Goal: Task Accomplishment & Management: Manage account settings

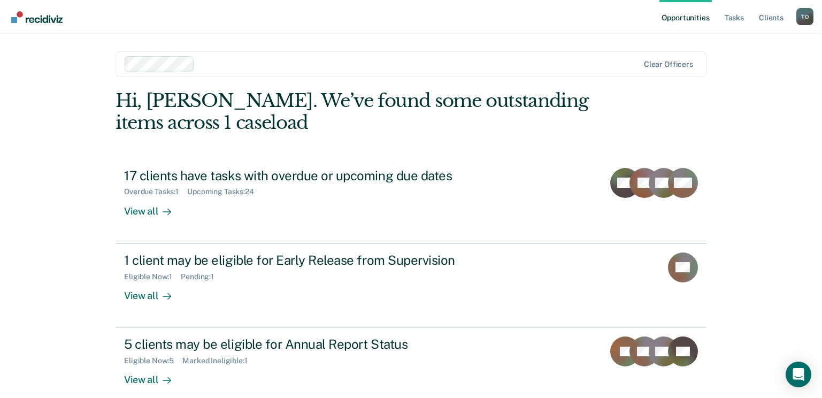
scroll to position [14, 0]
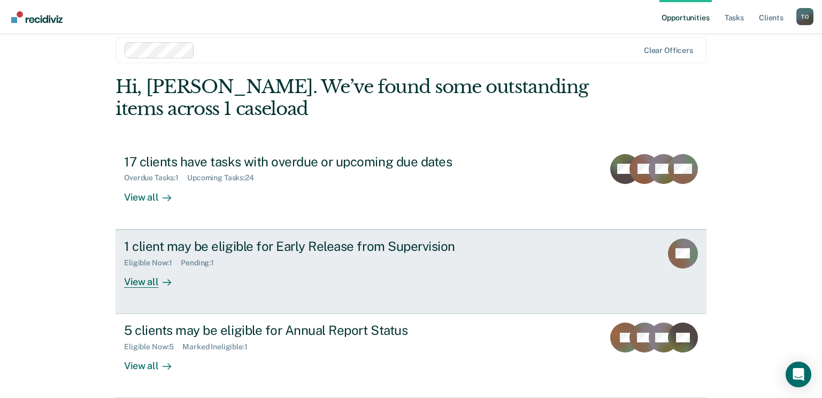
click at [130, 287] on div "View all" at bounding box center [154, 277] width 60 height 21
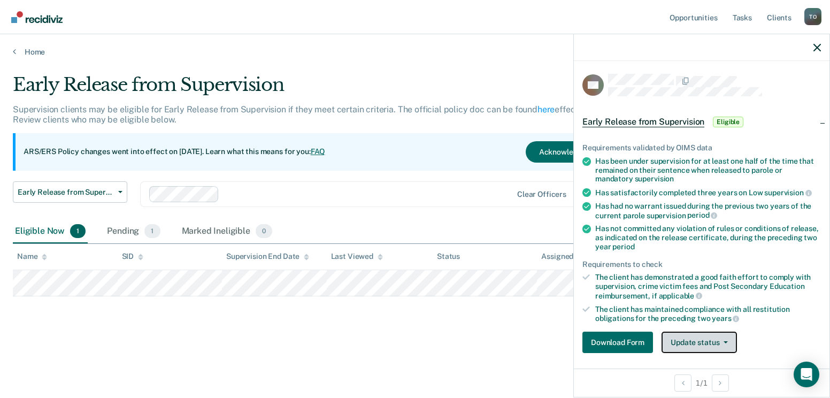
click at [694, 342] on button "Update status" at bounding box center [698, 341] width 75 height 21
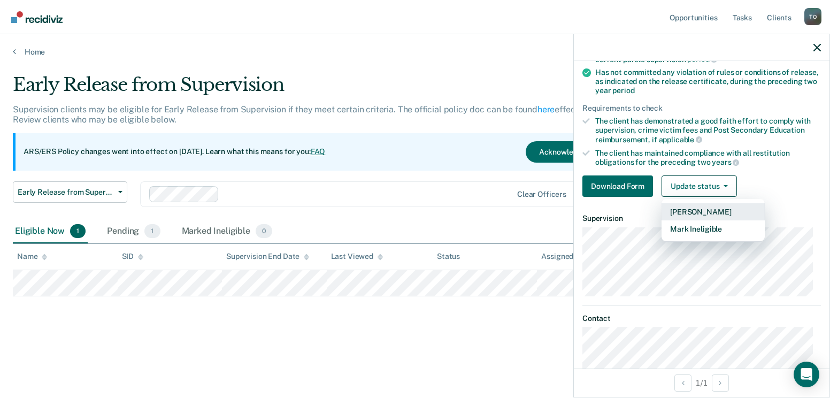
scroll to position [167, 0]
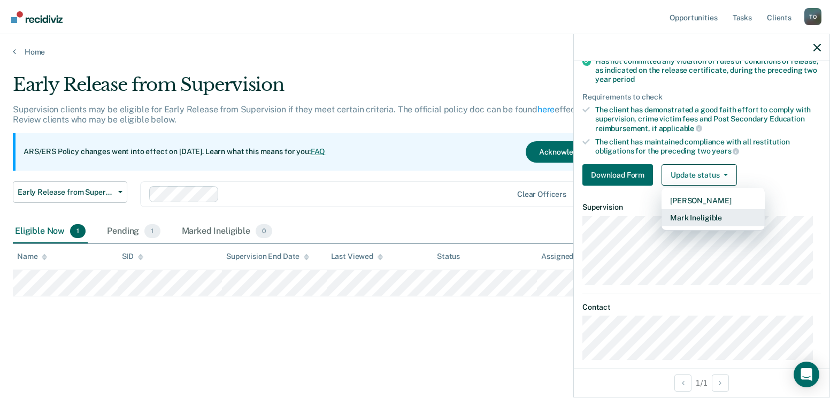
click at [720, 219] on button "Mark Ineligible" at bounding box center [712, 217] width 103 height 17
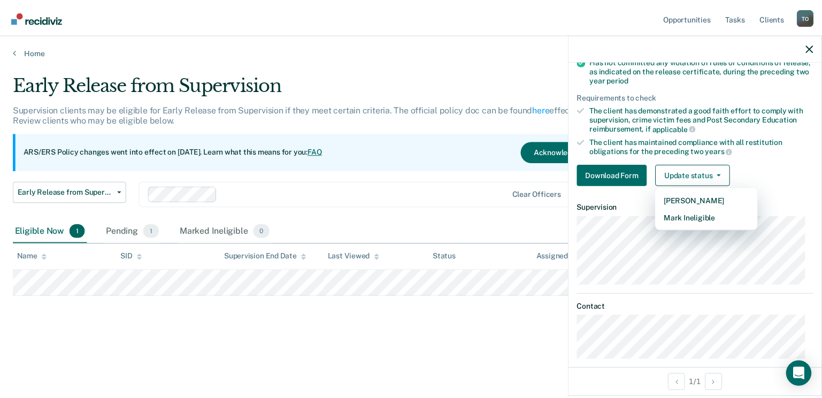
scroll to position [40, 0]
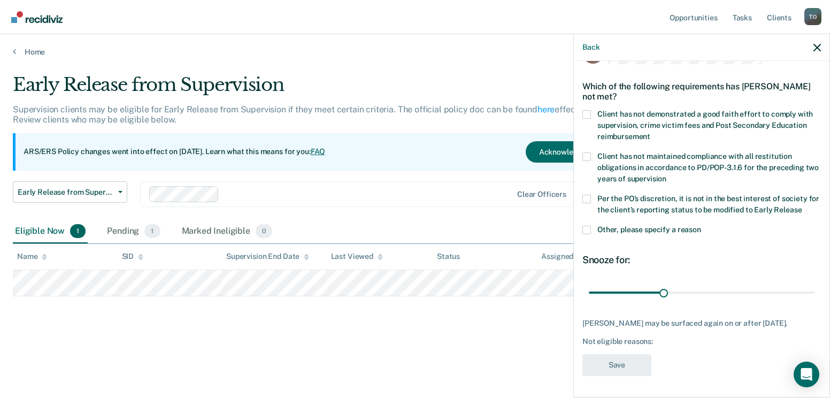
click at [588, 195] on span at bounding box center [586, 199] width 9 height 9
click at [801, 206] on input "Per the PO’s discretion, it is not in the best interest of society for the clie…" at bounding box center [801, 206] width 0 height 0
click at [616, 370] on button "Save" at bounding box center [616, 365] width 69 height 22
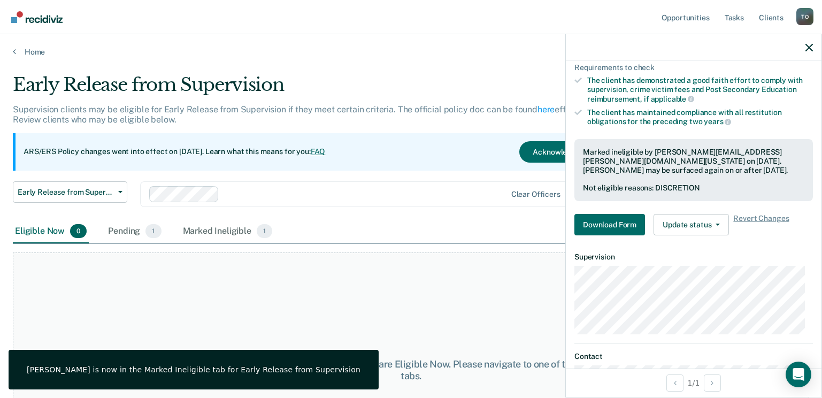
scroll to position [258, 0]
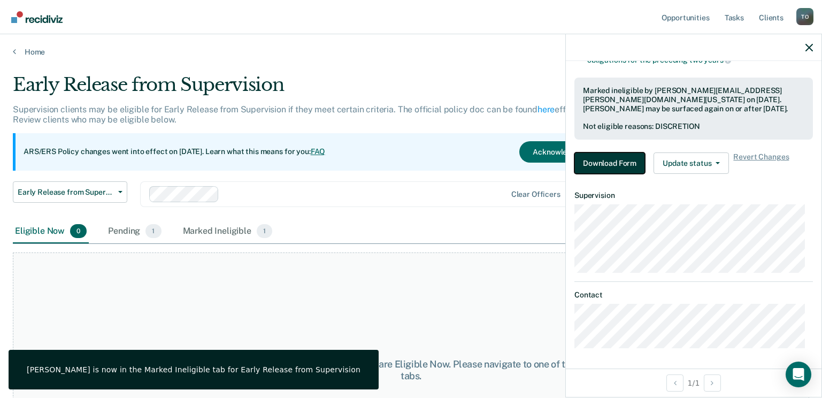
click at [617, 166] on button "Download Form" at bounding box center [609, 162] width 71 height 21
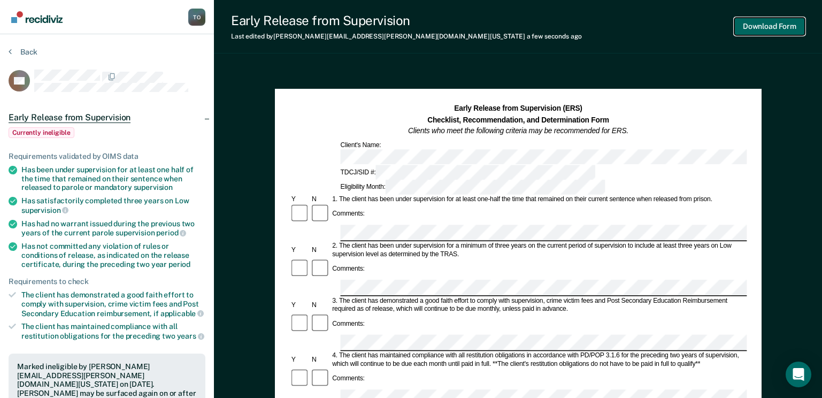
click at [771, 28] on button "Download Form" at bounding box center [769, 27] width 71 height 18
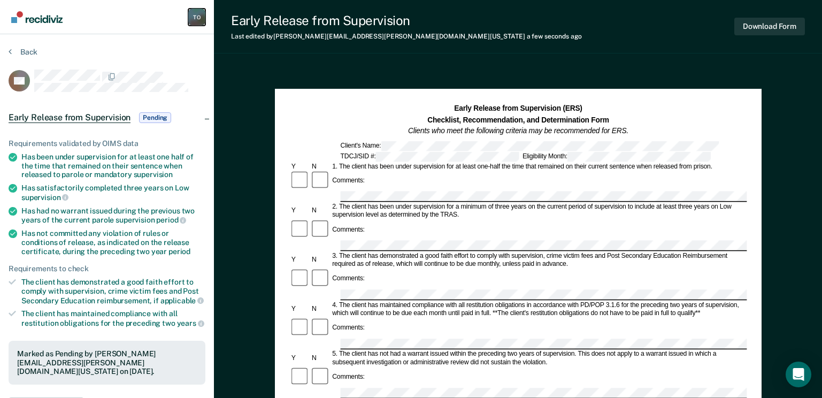
click at [198, 18] on div "T O" at bounding box center [196, 17] width 17 height 17
click at [117, 44] on link "Profile" at bounding box center [154, 42] width 86 height 9
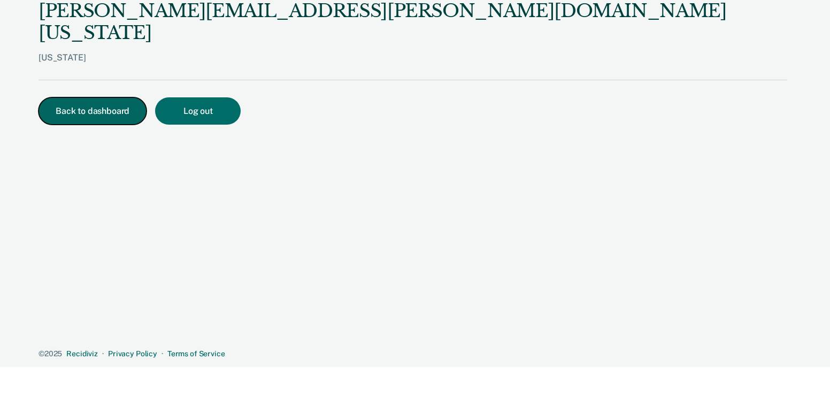
click at [110, 97] on button "Back to dashboard" at bounding box center [92, 110] width 108 height 27
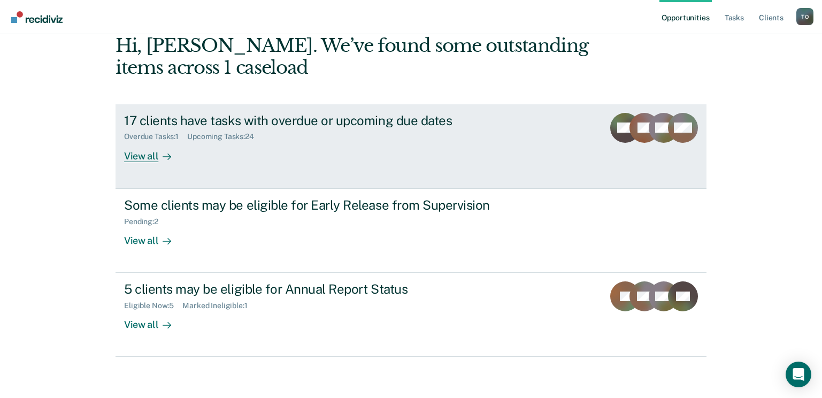
scroll to position [57, 0]
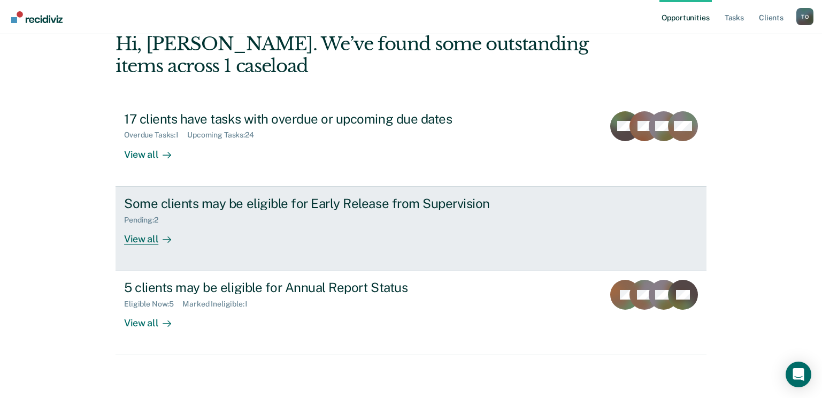
click at [158, 240] on div at bounding box center [164, 239] width 13 height 12
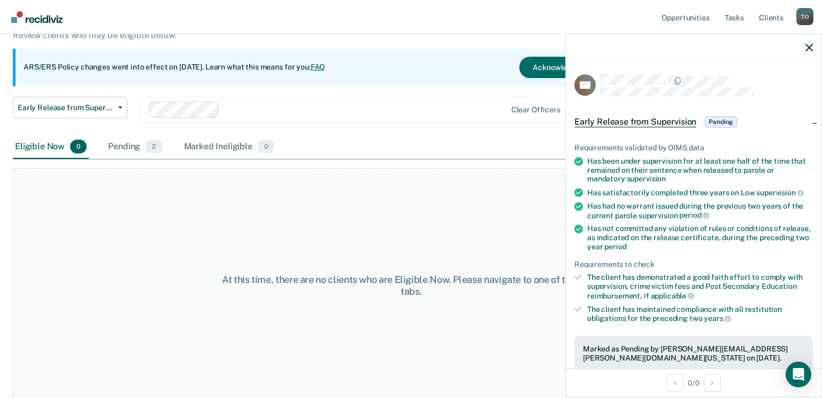
scroll to position [90, 0]
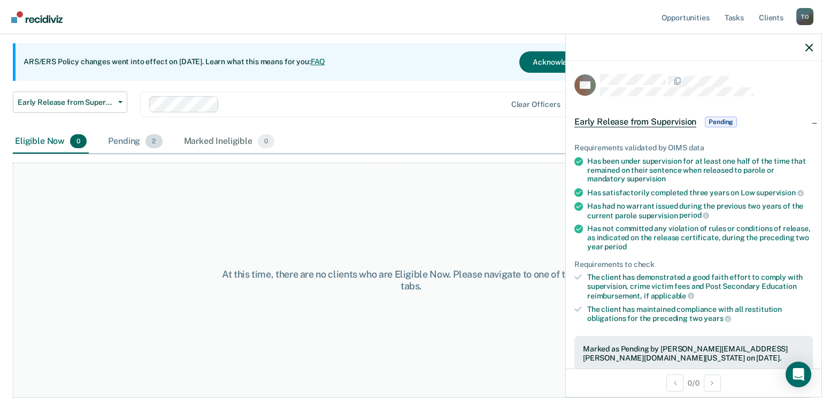
click at [119, 145] on div "Pending 2" at bounding box center [135, 142] width 58 height 24
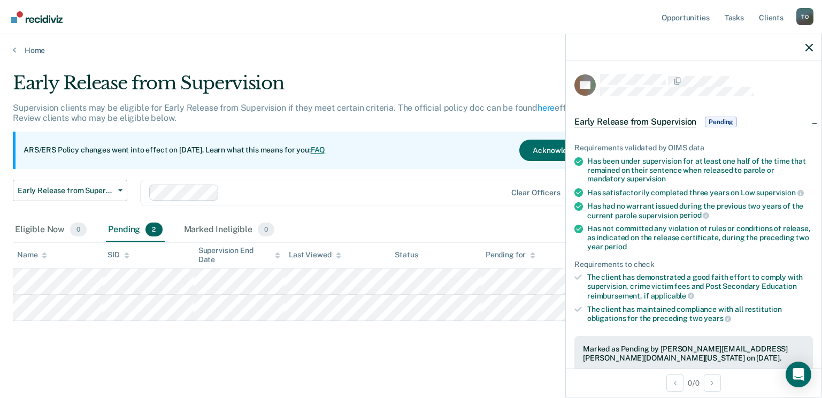
scroll to position [2, 0]
click at [800, 48] on div at bounding box center [694, 47] width 256 height 27
click at [805, 48] on icon "button" at bounding box center [808, 47] width 7 height 7
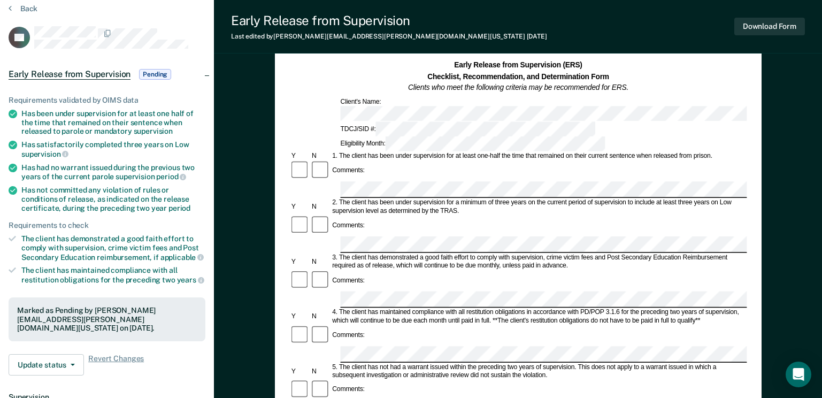
scroll to position [160, 0]
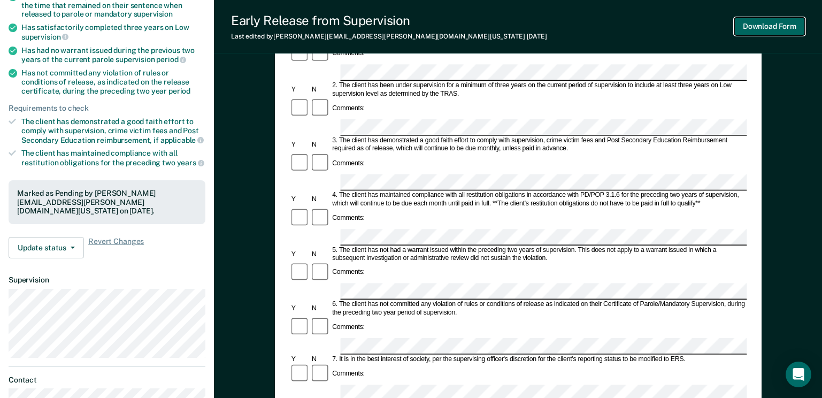
click at [758, 28] on button "Download Form" at bounding box center [769, 27] width 71 height 18
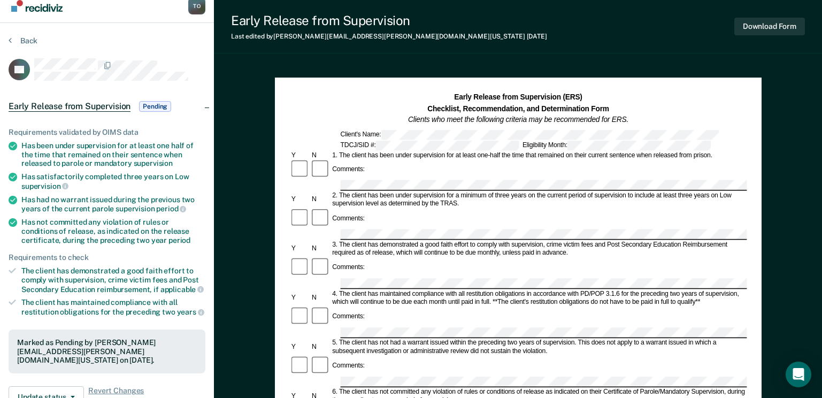
scroll to position [0, 0]
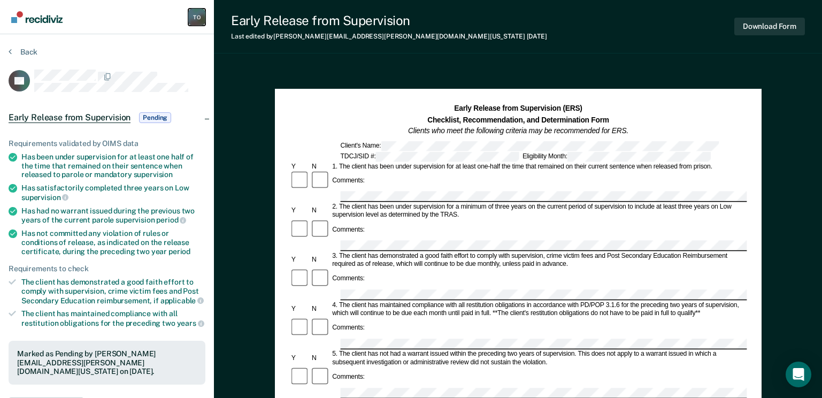
click at [193, 13] on div "T O" at bounding box center [196, 17] width 17 height 17
click at [25, 50] on button "Back" at bounding box center [23, 52] width 29 height 10
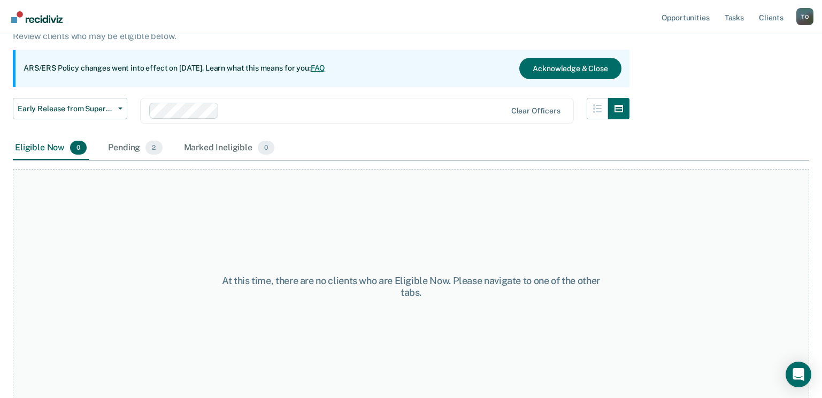
scroll to position [90, 0]
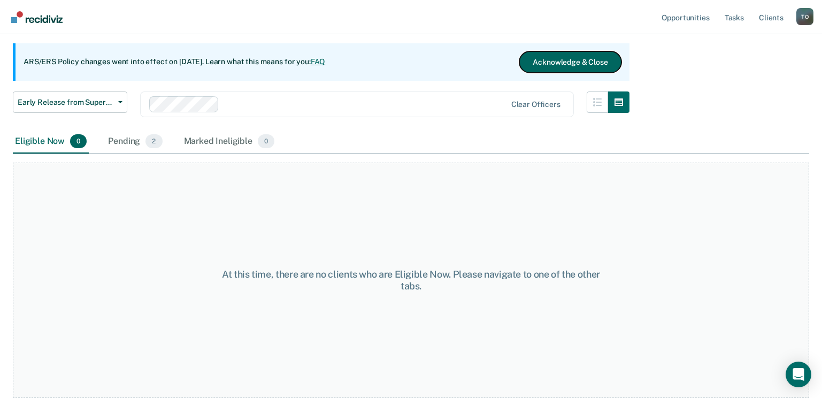
click at [571, 61] on button "Acknowledge & Close" at bounding box center [570, 61] width 102 height 21
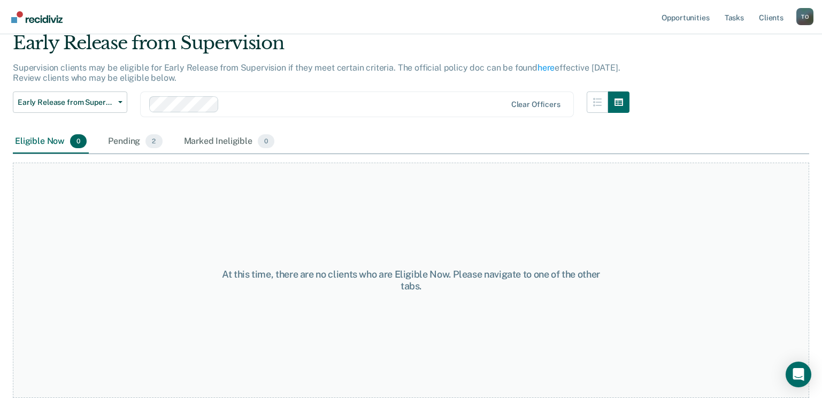
scroll to position [42, 0]
click at [91, 104] on span "Early Release from Supervision" at bounding box center [66, 102] width 96 height 9
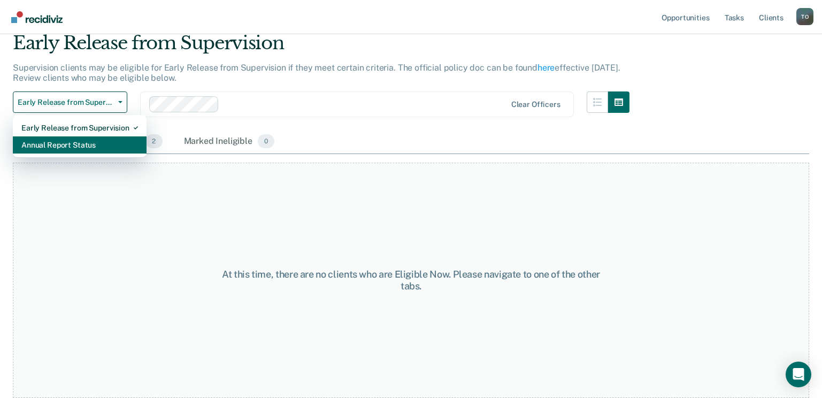
click at [71, 150] on div "Annual Report Status" at bounding box center [79, 144] width 117 height 17
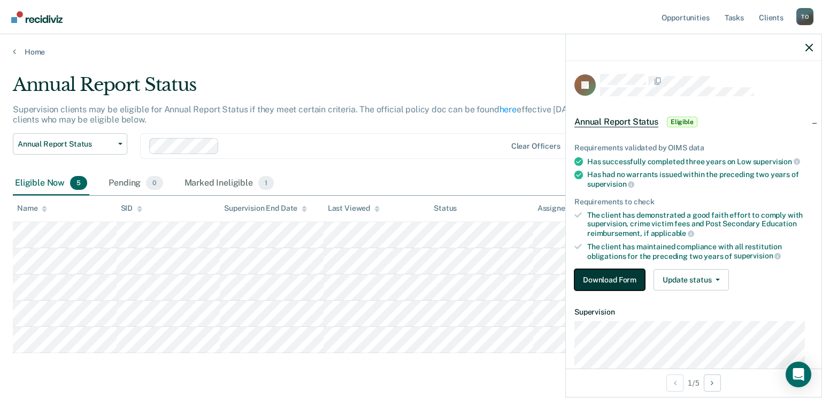
click at [597, 277] on button "Download Form" at bounding box center [609, 279] width 71 height 21
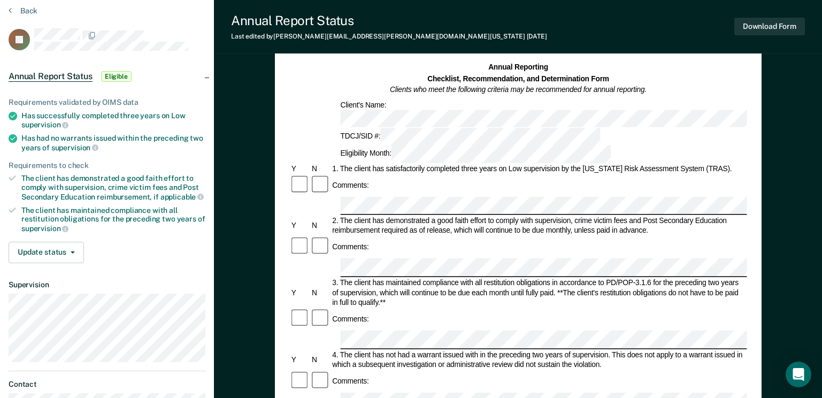
scroll to position [53, 0]
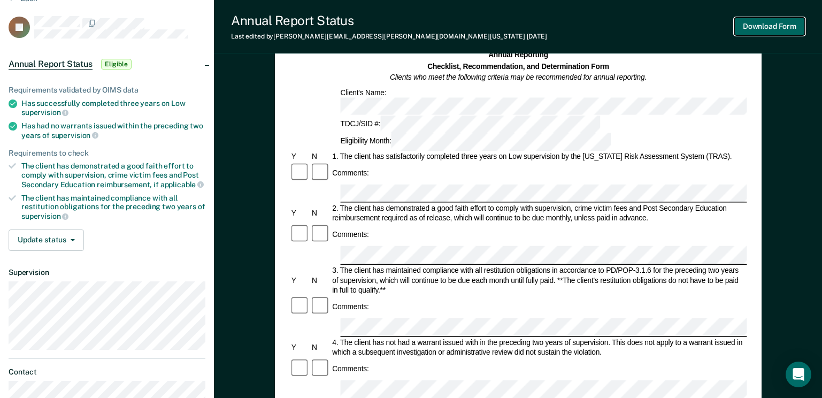
click at [758, 25] on button "Download Form" at bounding box center [769, 27] width 71 height 18
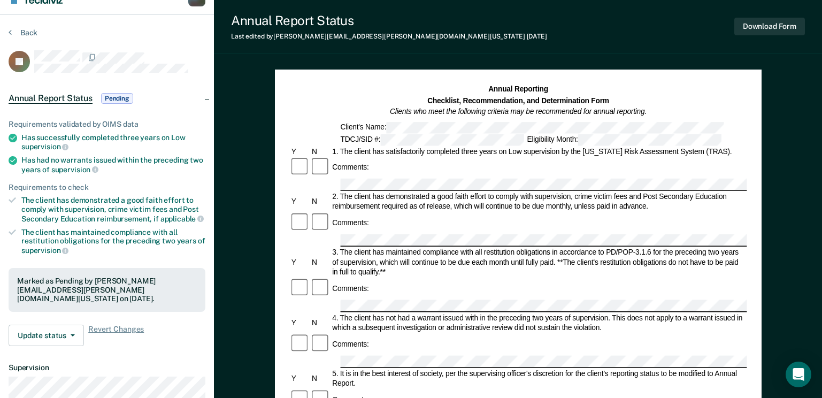
scroll to position [0, 0]
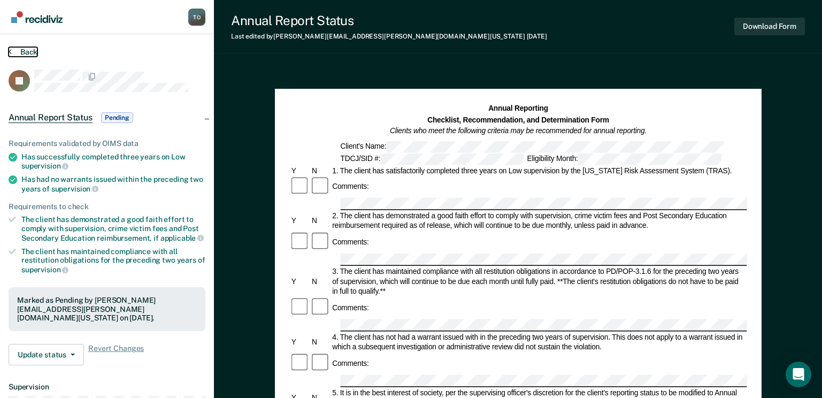
click at [24, 51] on button "Back" at bounding box center [23, 52] width 29 height 10
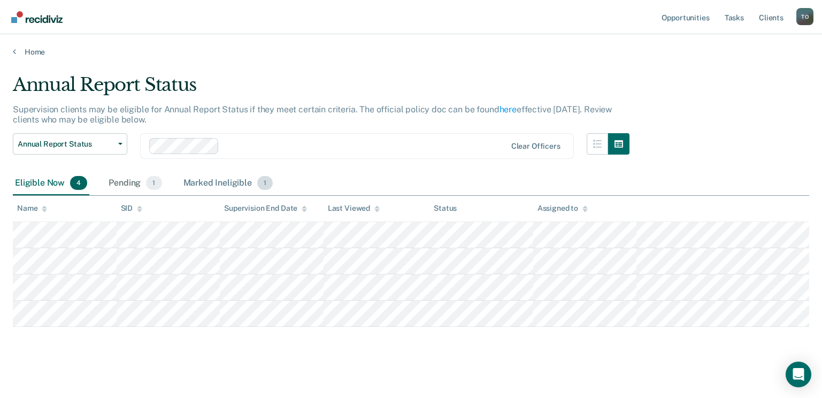
click at [228, 184] on div "Marked Ineligible 1" at bounding box center [228, 184] width 94 height 24
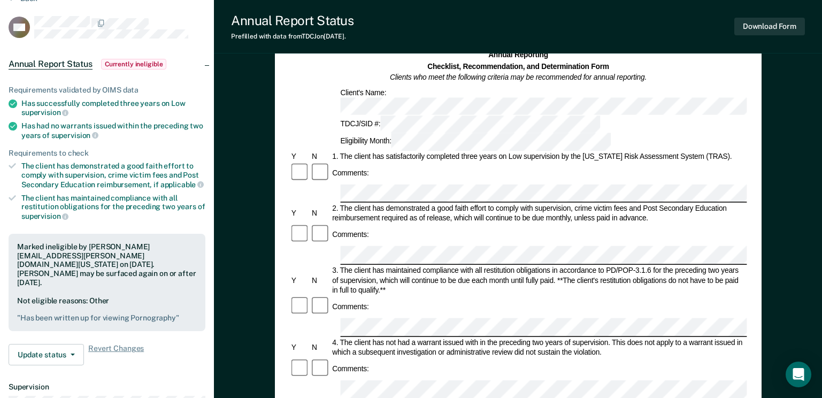
scroll to position [107, 0]
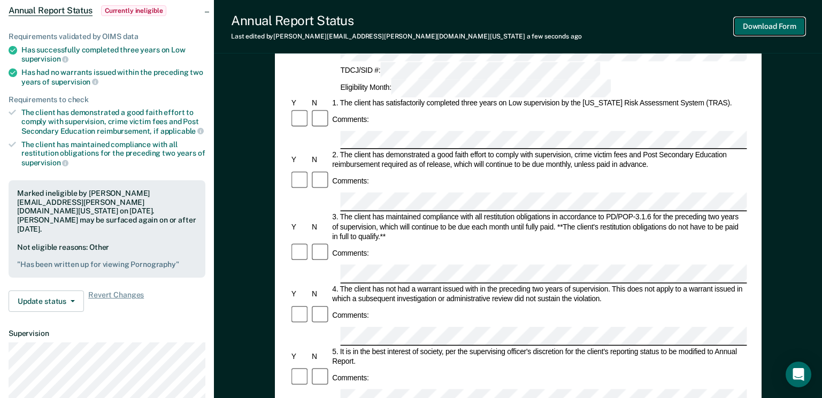
click at [762, 31] on button "Download Form" at bounding box center [769, 27] width 71 height 18
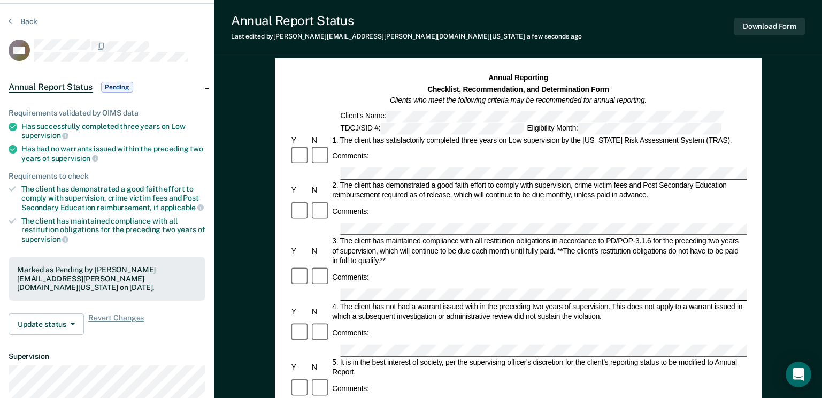
scroll to position [0, 0]
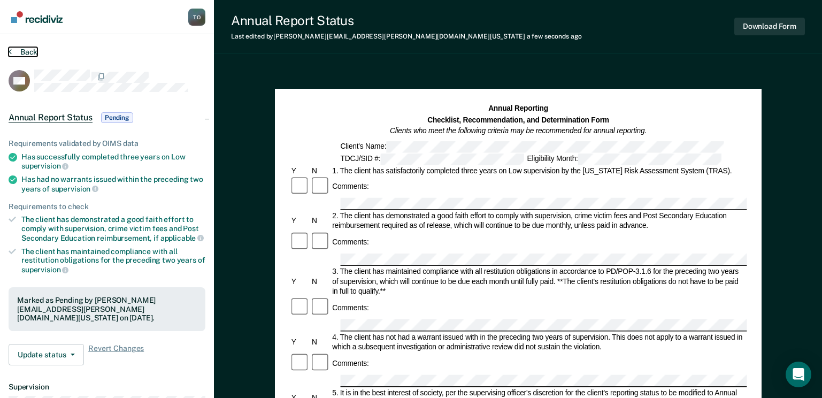
click at [22, 51] on button "Back" at bounding box center [23, 52] width 29 height 10
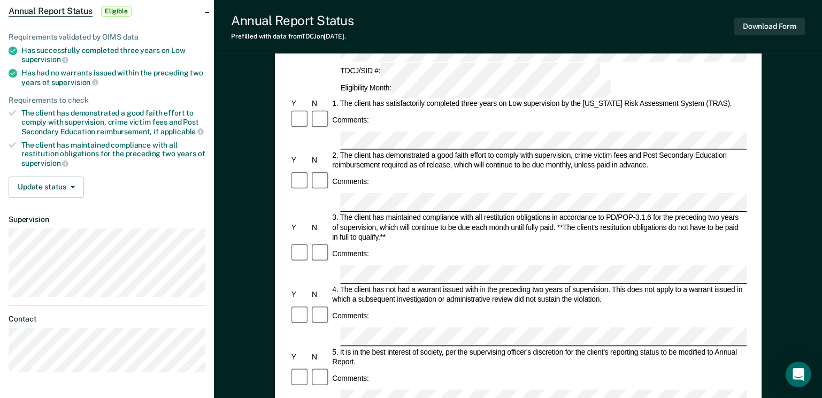
scroll to position [107, 0]
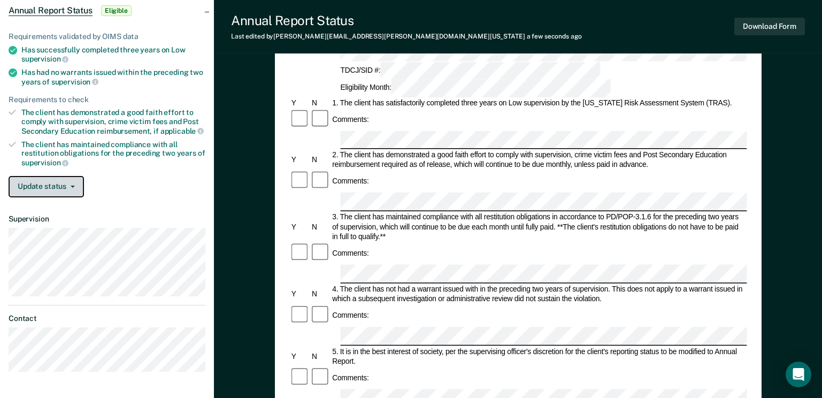
click at [53, 183] on button "Update status" at bounding box center [46, 186] width 75 height 21
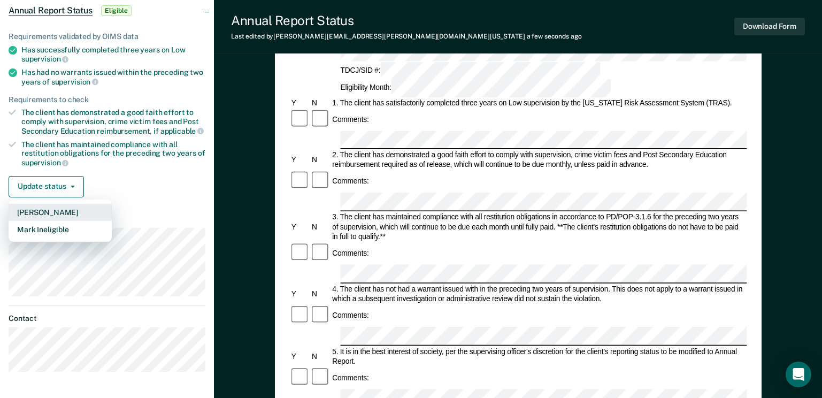
click at [62, 211] on button "[PERSON_NAME]" at bounding box center [60, 212] width 103 height 17
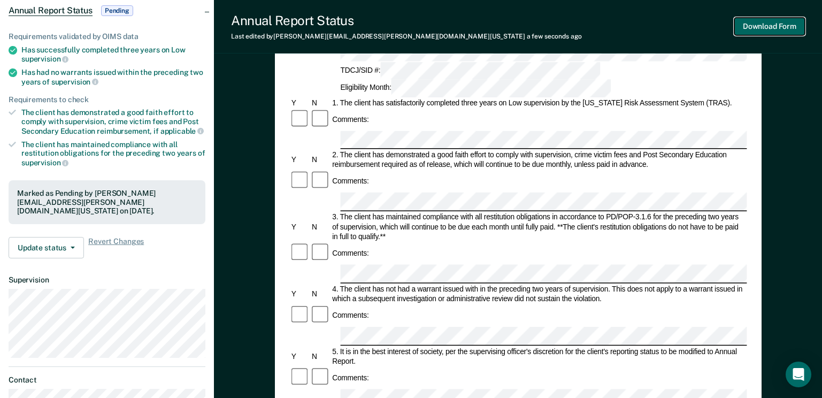
click at [778, 20] on button "Download Form" at bounding box center [769, 27] width 71 height 18
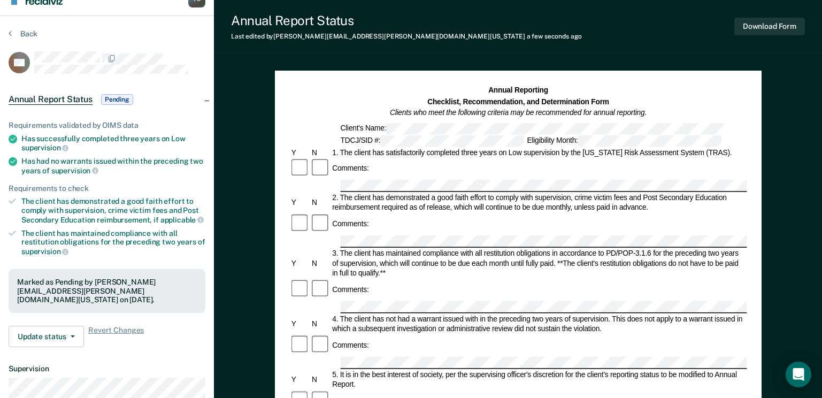
scroll to position [0, 0]
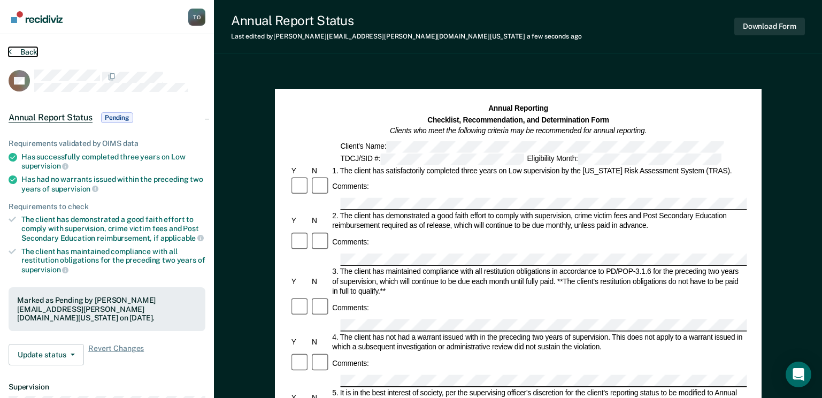
click at [29, 55] on button "Back" at bounding box center [23, 52] width 29 height 10
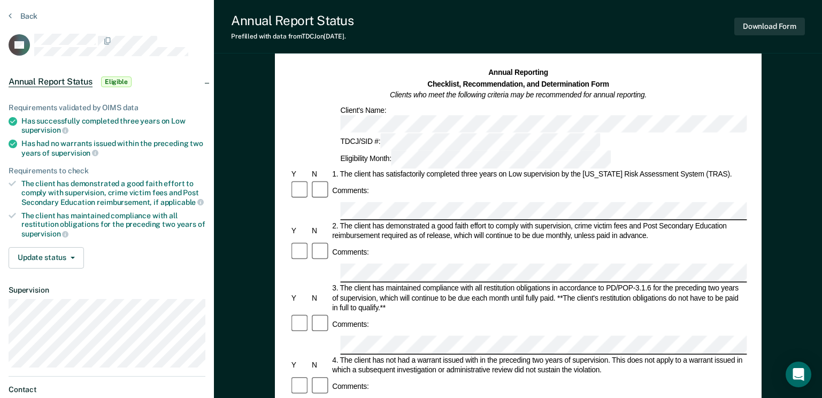
scroll to position [53, 0]
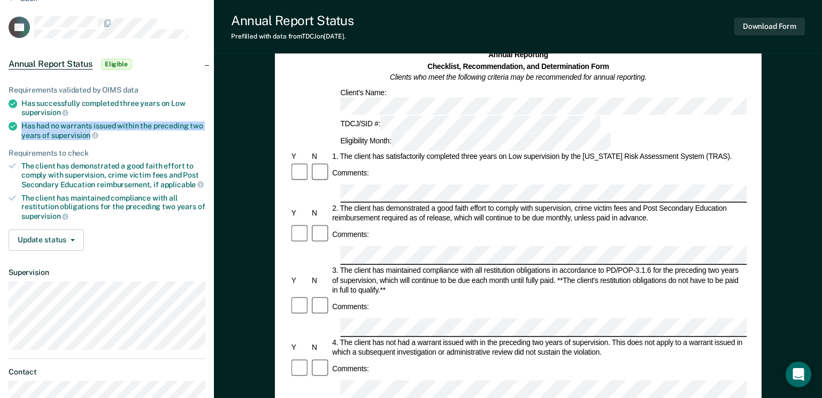
drag, startPoint x: 89, startPoint y: 135, endPoint x: 24, endPoint y: 122, distance: 65.9
click at [24, 122] on div "Has had no warrants issued within the preceding two years of supervision" at bounding box center [113, 130] width 184 height 18
drag, startPoint x: 24, startPoint y: 122, endPoint x: 36, endPoint y: 125, distance: 12.1
copy div "Has had no warrants issued within the preceding two years of supervision"
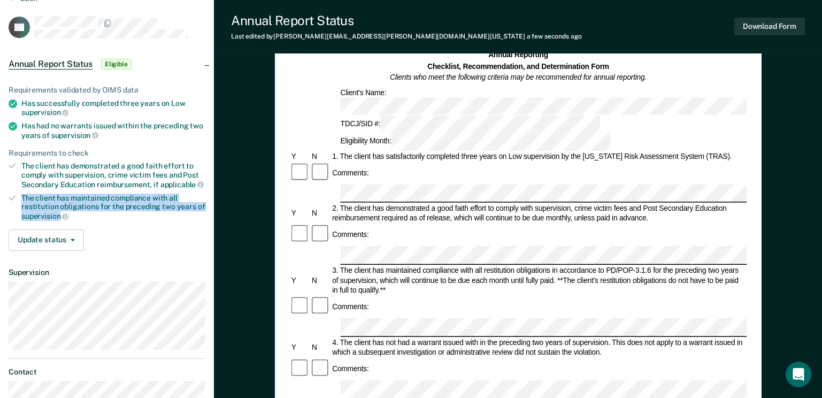
drag, startPoint x: 61, startPoint y: 213, endPoint x: 22, endPoint y: 195, distance: 42.3
click at [22, 195] on div "The client has maintained compliance with all restitution obligations for the p…" at bounding box center [113, 207] width 184 height 27
drag, startPoint x: 22, startPoint y: 195, endPoint x: 29, endPoint y: 196, distance: 6.4
copy div "The client has maintained compliance with all restitution obligations for the p…"
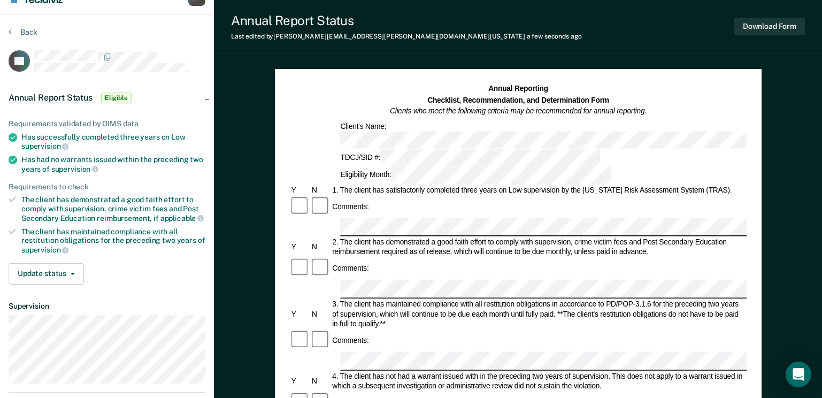
scroll to position [0, 0]
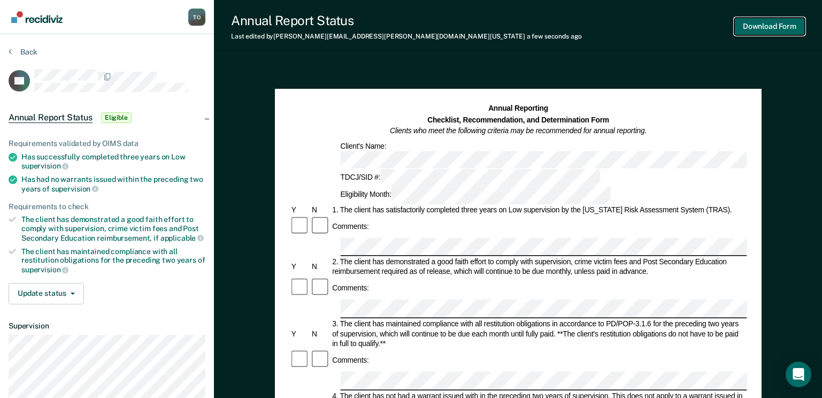
click at [778, 20] on button "Download Form" at bounding box center [769, 27] width 71 height 18
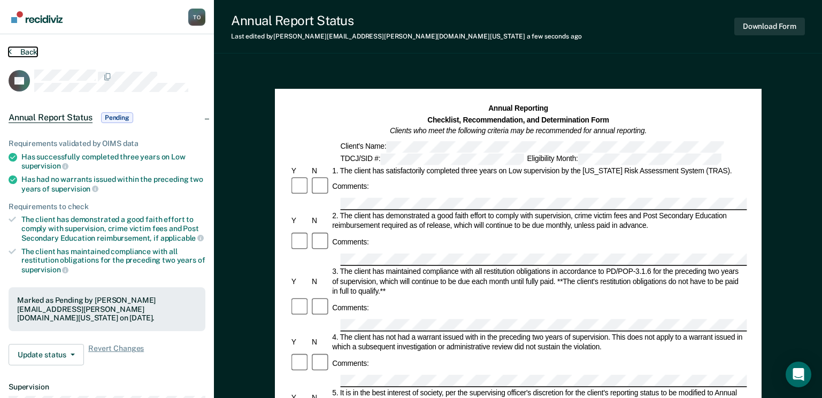
click at [29, 54] on button "Back" at bounding box center [23, 52] width 29 height 10
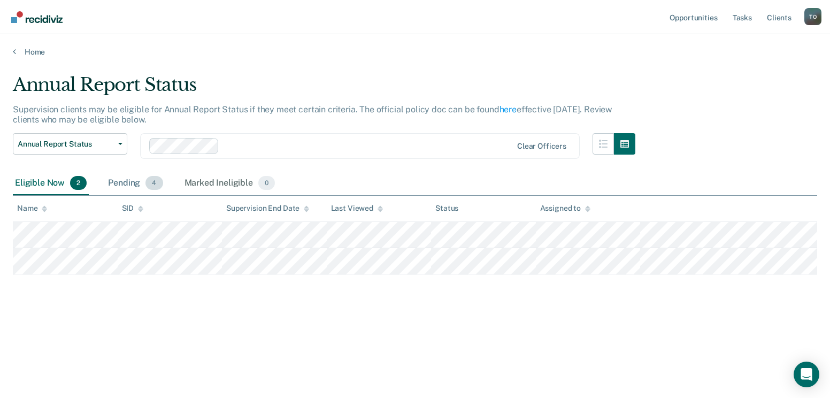
click at [150, 184] on span "4" at bounding box center [153, 183] width 17 height 14
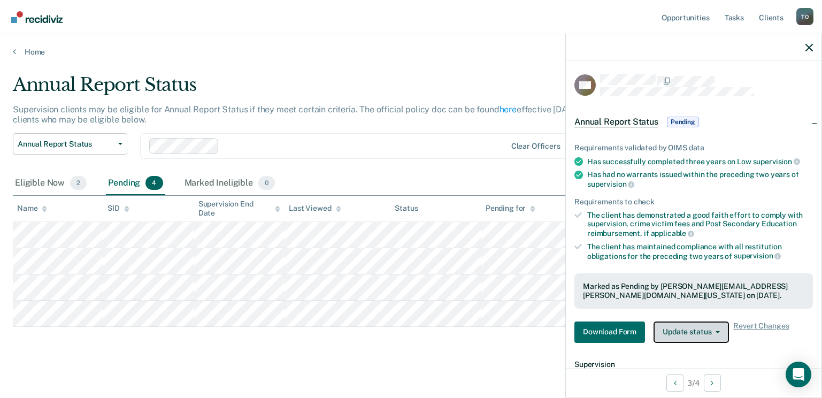
click at [713, 334] on button "Update status" at bounding box center [690, 331] width 75 height 21
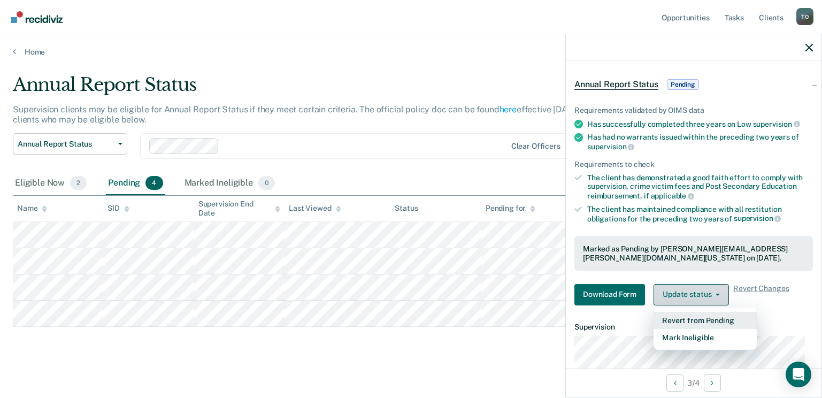
scroll to position [53, 0]
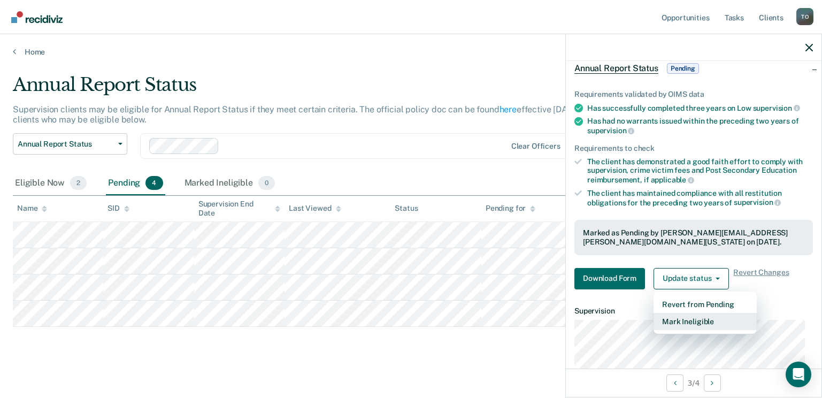
click at [694, 324] on button "Mark Ineligible" at bounding box center [704, 321] width 103 height 17
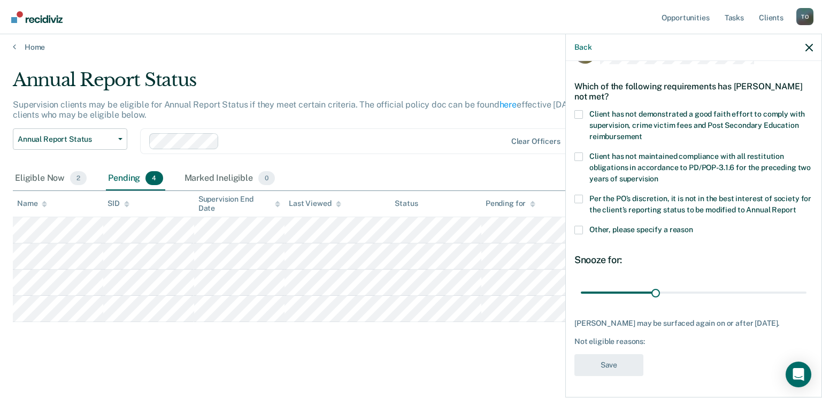
scroll to position [6, 0]
click at [583, 232] on label "Other, please specify a reason" at bounding box center [693, 231] width 238 height 11
click at [693, 226] on input "Other, please specify a reason" at bounding box center [693, 226] width 0 height 0
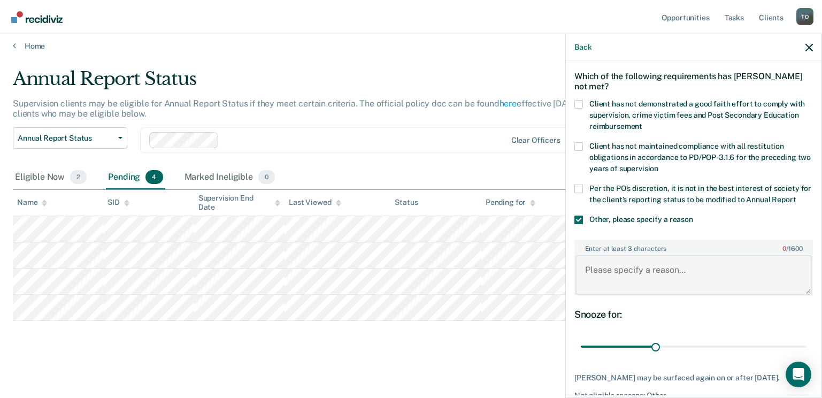
click at [601, 277] on textarea "Enter at least 3 characters 0 / 1600" at bounding box center [693, 275] width 236 height 40
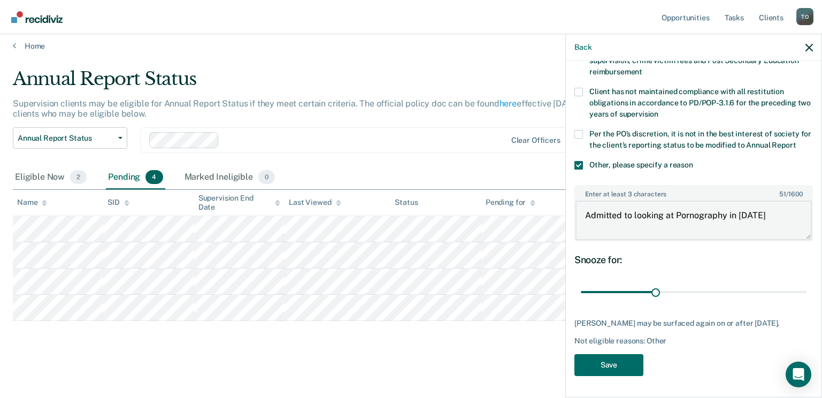
scroll to position [107, 0]
type textarea "Admitted to looking at Pornography in [DATE]"
click at [597, 365] on button "Save" at bounding box center [608, 365] width 69 height 22
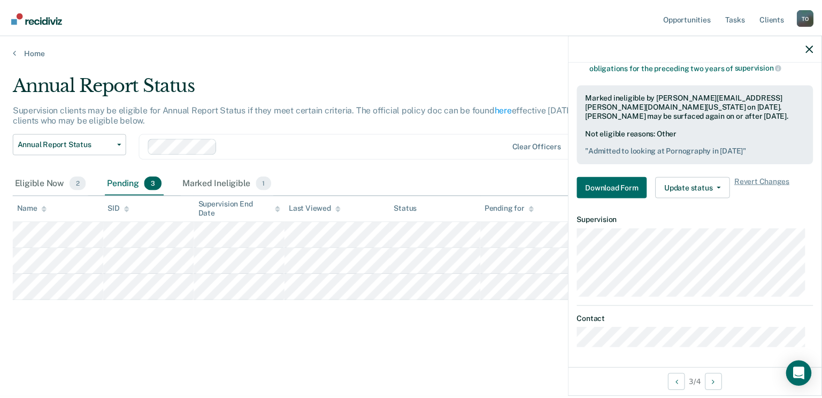
scroll to position [0, 0]
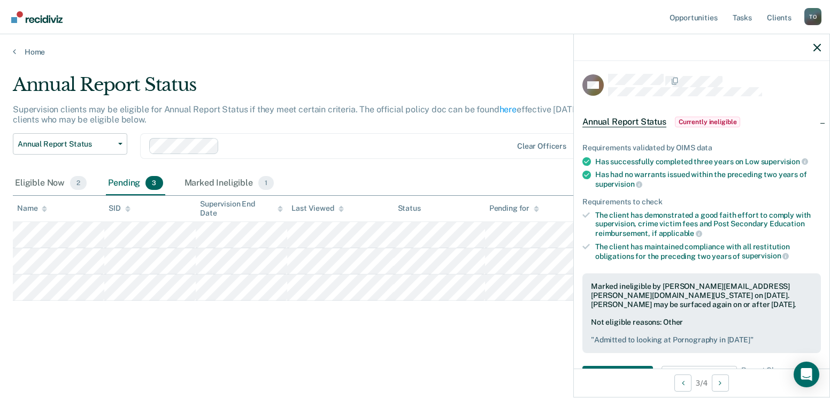
click at [625, 118] on span "Annual Report Status" at bounding box center [624, 122] width 84 height 11
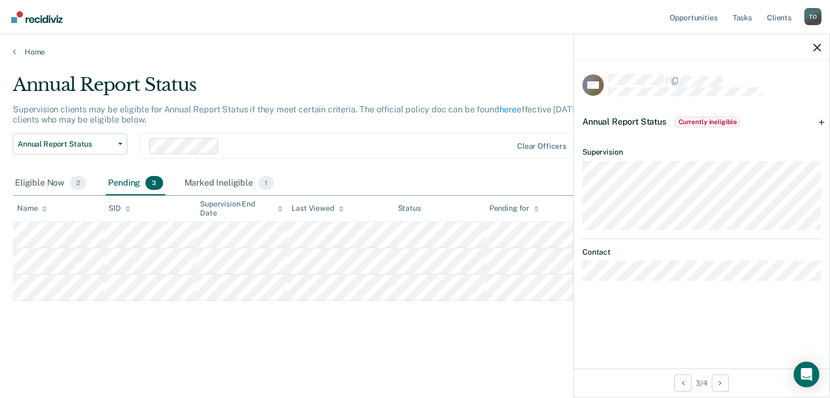
click at [813, 53] on div at bounding box center [702, 47] width 256 height 27
click at [817, 44] on icon "button" at bounding box center [816, 47] width 7 height 7
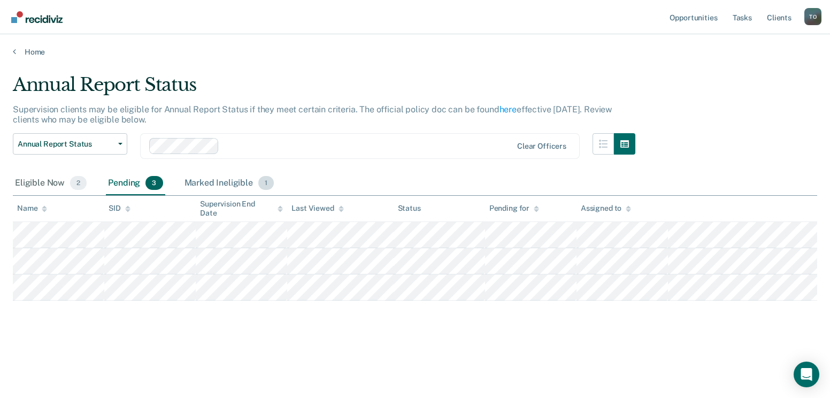
click at [221, 176] on div "Marked Ineligible 1" at bounding box center [229, 184] width 94 height 24
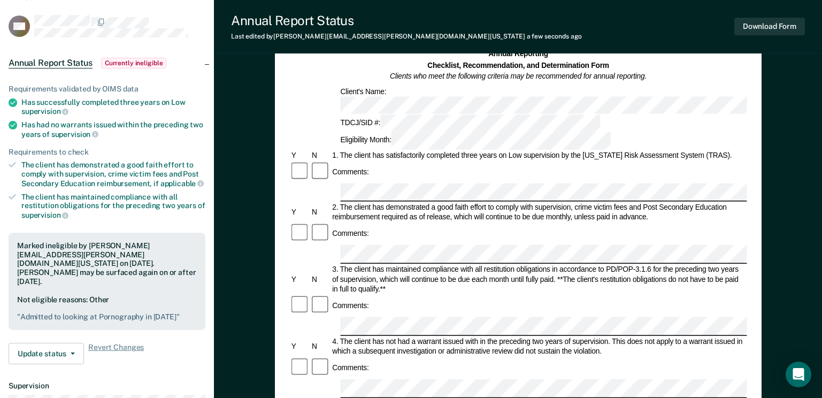
scroll to position [53, 0]
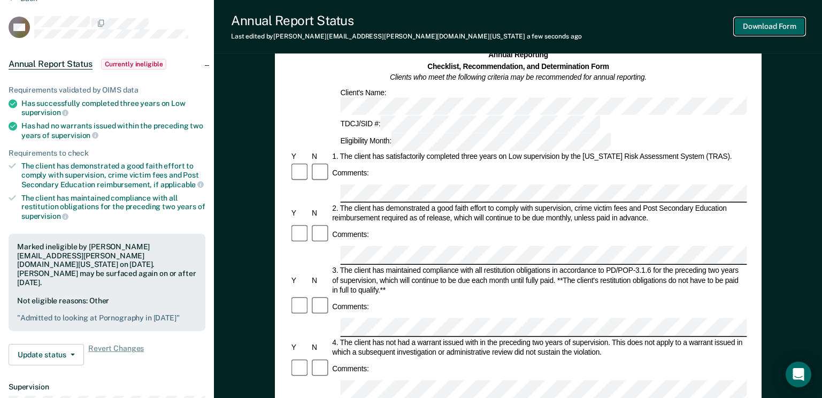
click at [774, 26] on button "Download Form" at bounding box center [769, 27] width 71 height 18
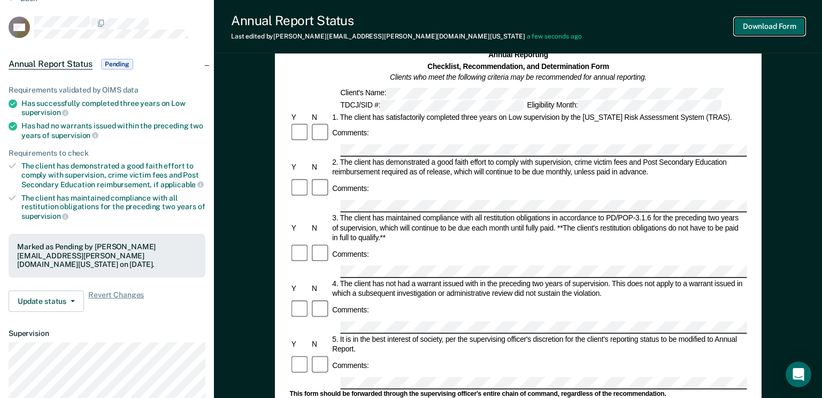
click at [754, 24] on button "Download Form" at bounding box center [769, 27] width 71 height 18
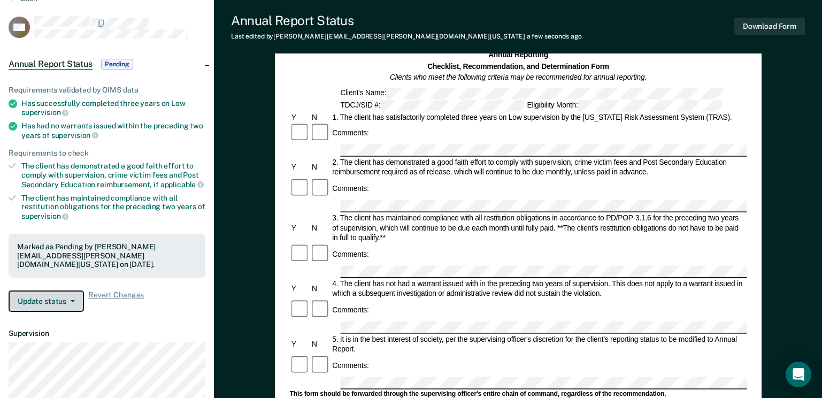
click at [64, 290] on button "Update status" at bounding box center [46, 300] width 75 height 21
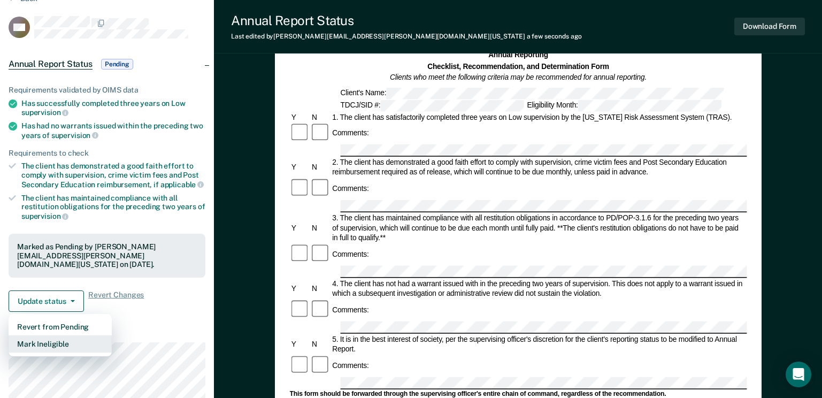
click at [59, 335] on button "Mark Ineligible" at bounding box center [60, 343] width 103 height 17
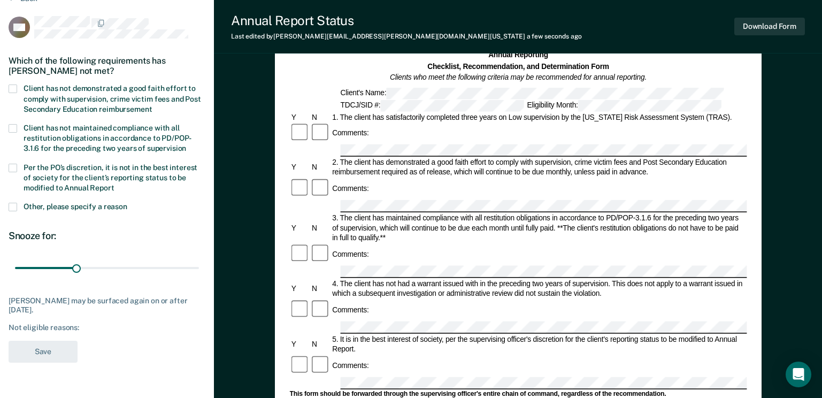
click at [11, 203] on span at bounding box center [13, 207] width 9 height 9
click at [127, 203] on input "Other, please specify a reason" at bounding box center [127, 203] width 0 height 0
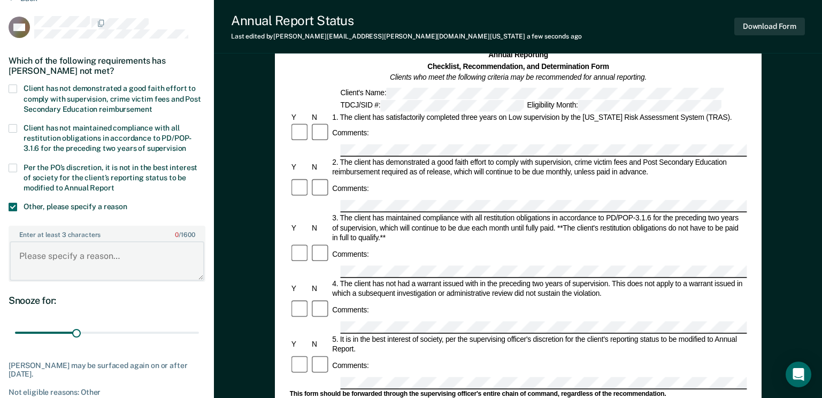
click at [46, 259] on textarea "Enter at least 3 characters 0 / 1600" at bounding box center [107, 261] width 195 height 40
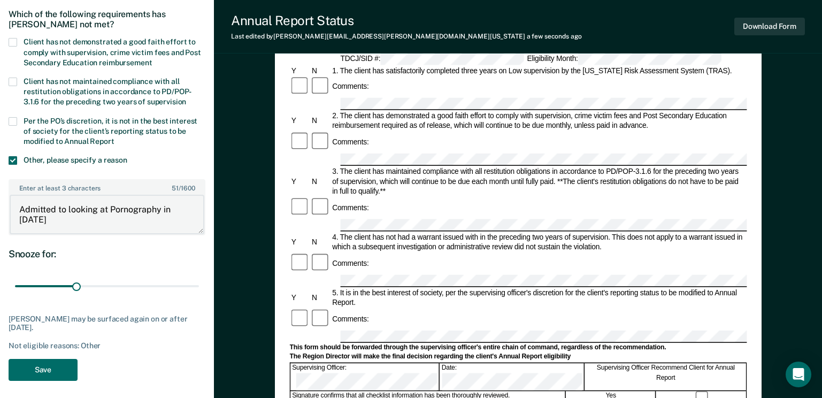
scroll to position [107, 0]
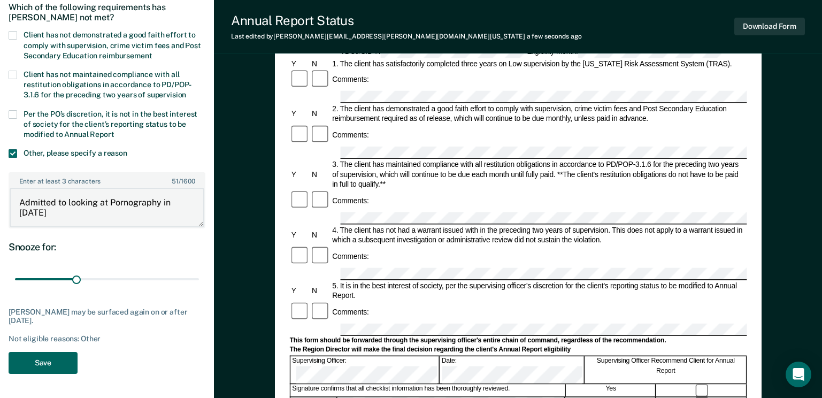
type textarea "Admitted to looking at Pornography in [DATE]"
click at [44, 365] on button "Save" at bounding box center [43, 363] width 69 height 22
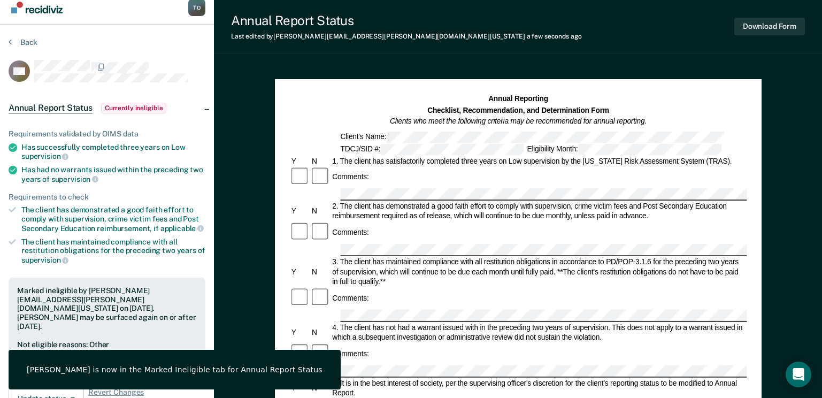
scroll to position [0, 0]
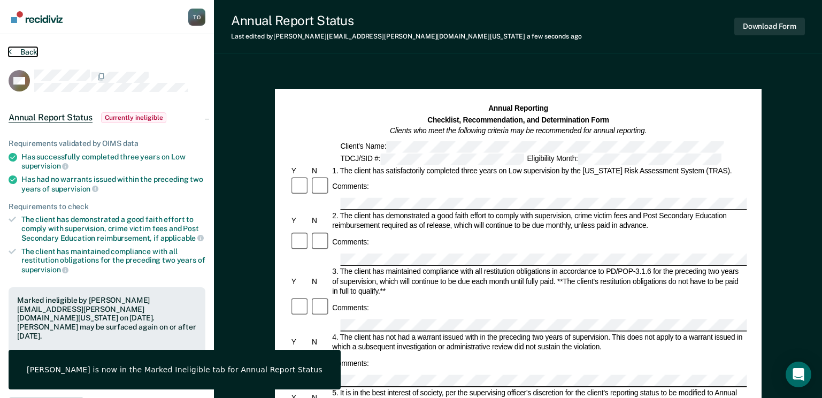
click at [19, 48] on button "Back" at bounding box center [23, 52] width 29 height 10
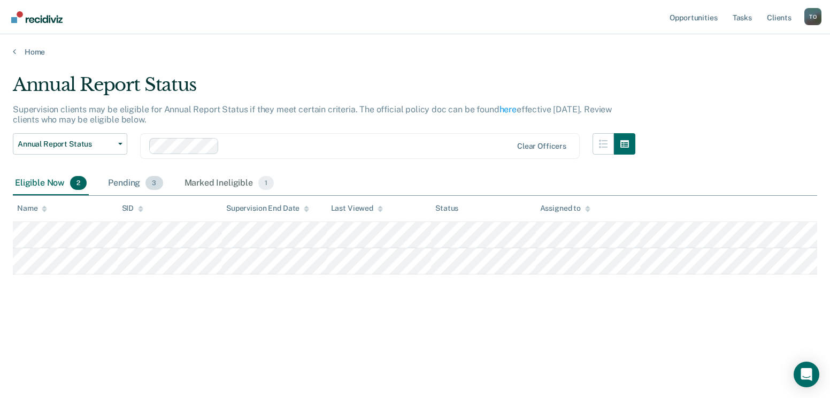
click at [145, 184] on span "3" at bounding box center [153, 183] width 17 height 14
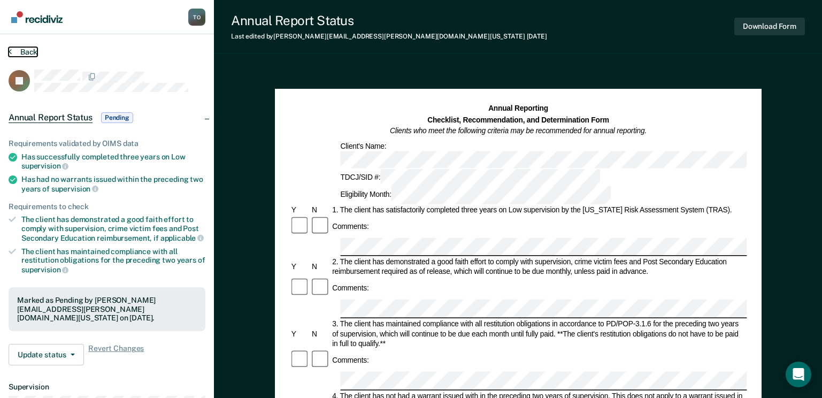
click at [24, 53] on button "Back" at bounding box center [23, 52] width 29 height 10
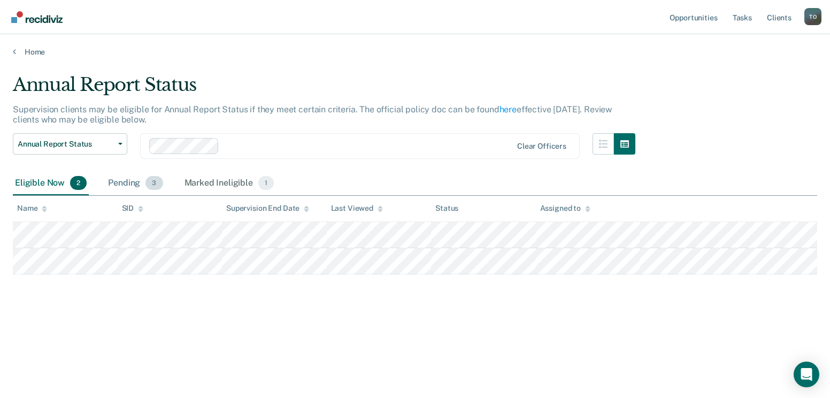
click at [123, 179] on div "Pending 3" at bounding box center [135, 184] width 59 height 24
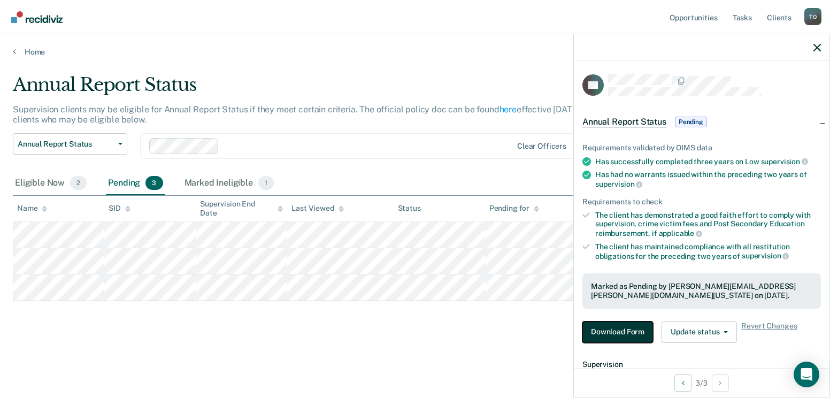
click at [610, 332] on button "Download Form" at bounding box center [617, 331] width 71 height 21
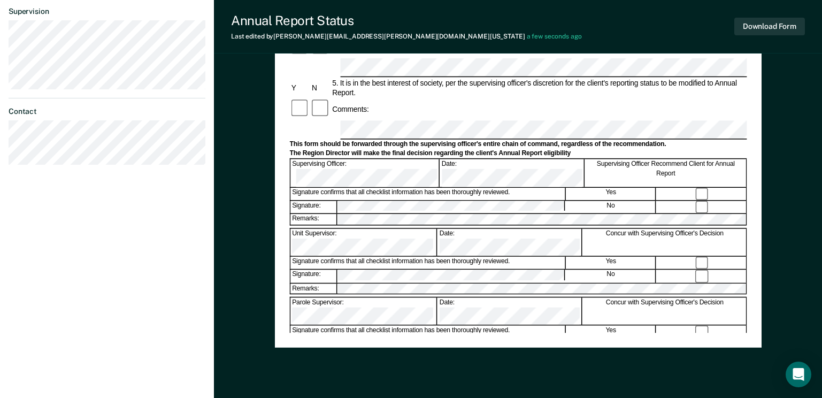
scroll to position [408, 0]
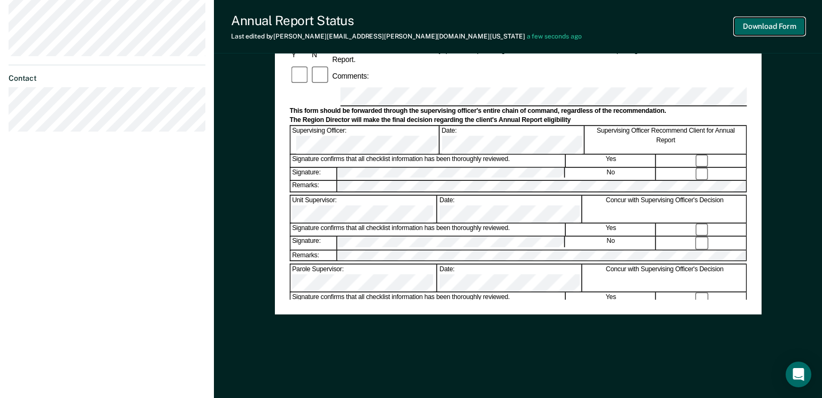
click at [769, 30] on button "Download Form" at bounding box center [769, 27] width 71 height 18
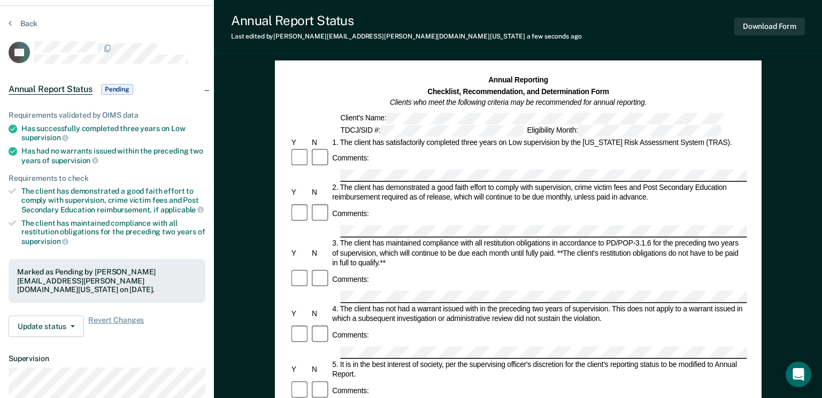
scroll to position [0, 0]
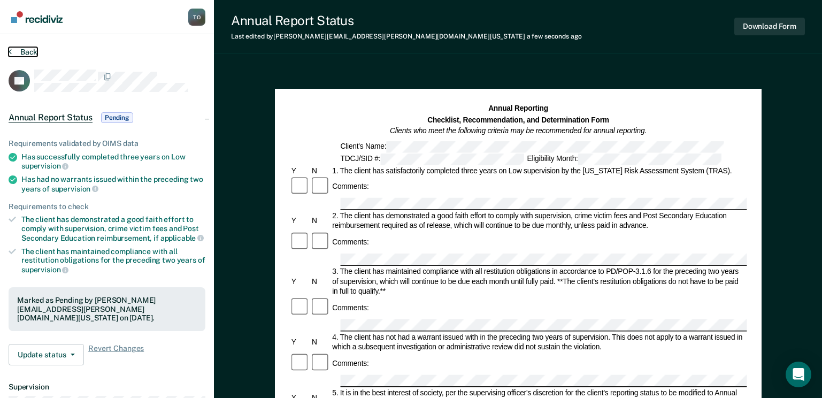
click at [24, 49] on button "Back" at bounding box center [23, 52] width 29 height 10
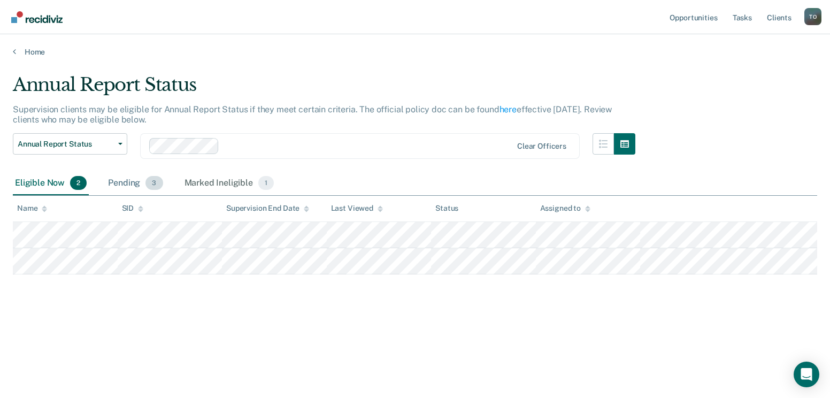
click at [116, 185] on div "Pending 3" at bounding box center [135, 184] width 59 height 24
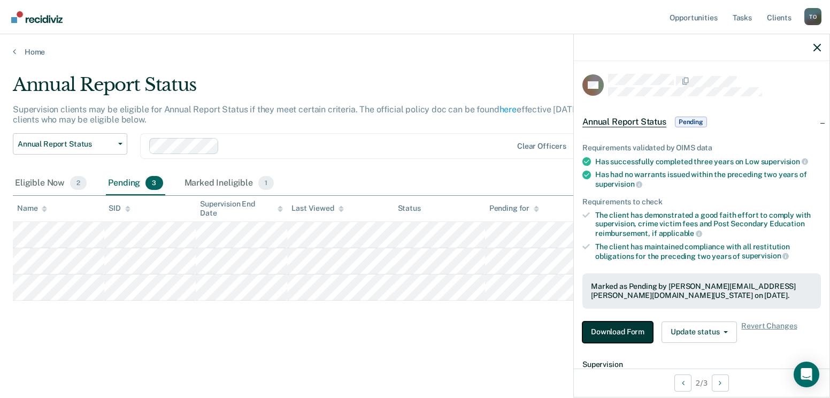
click at [630, 335] on button "Download Form" at bounding box center [617, 331] width 71 height 21
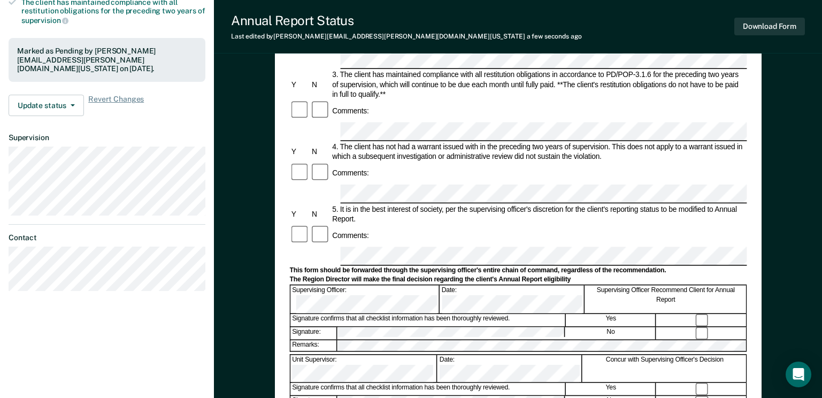
scroll to position [321, 0]
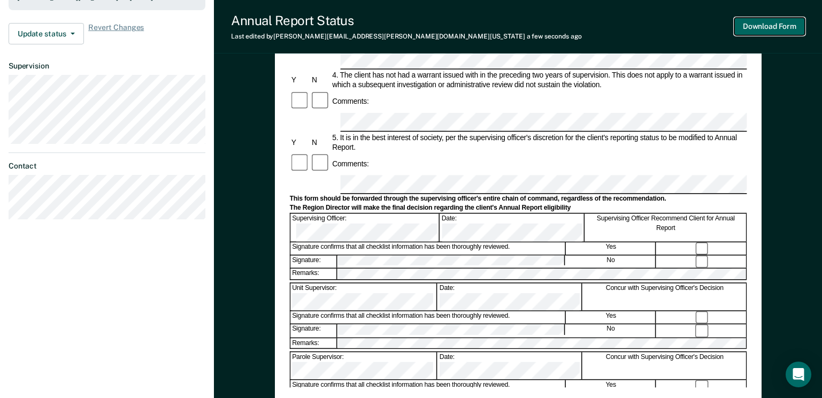
click at [769, 25] on button "Download Form" at bounding box center [769, 27] width 71 height 18
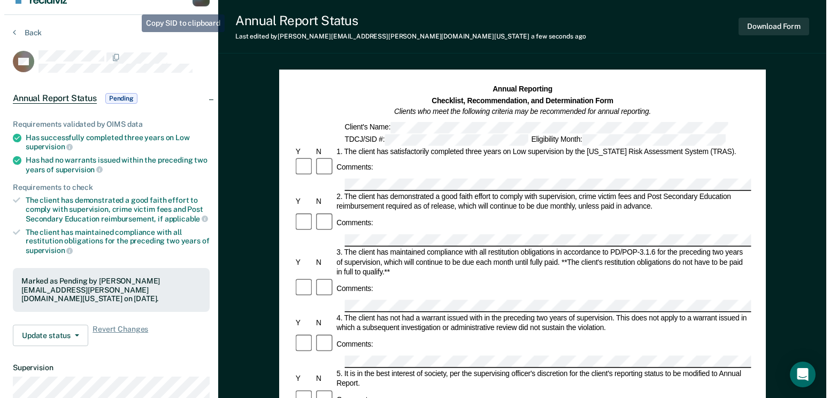
scroll to position [0, 0]
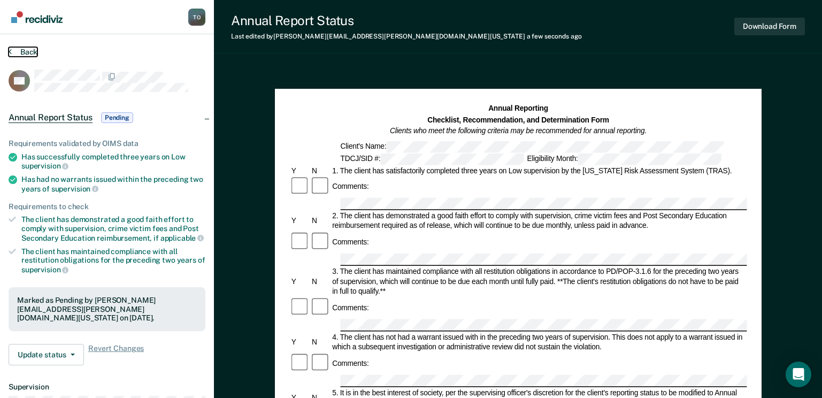
click at [29, 49] on button "Back" at bounding box center [23, 52] width 29 height 10
